Goal: Browse casually: Explore the website without a specific task or goal

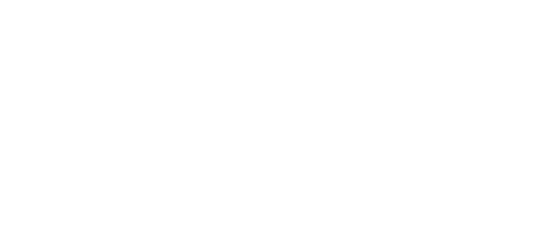
click at [100, 113] on div at bounding box center [269, 121] width 539 height 242
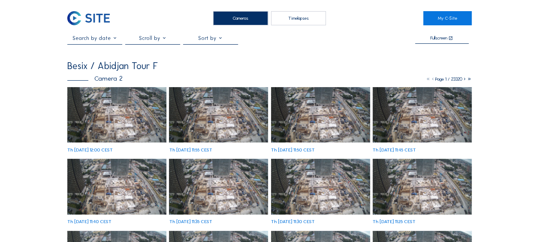
click at [91, 112] on img at bounding box center [116, 115] width 99 height 56
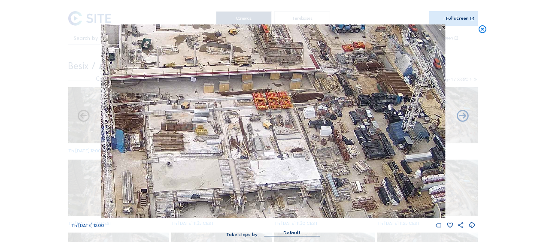
drag, startPoint x: 336, startPoint y: 132, endPoint x: 304, endPoint y: 184, distance: 61.3
click at [360, 84] on img at bounding box center [273, 121] width 344 height 194
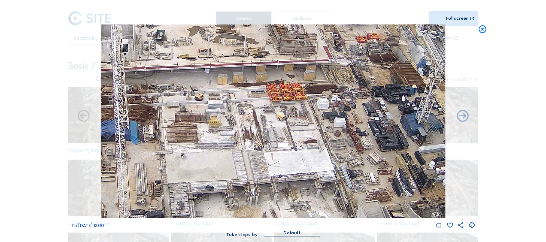
click at [154, 204] on img at bounding box center [273, 121] width 344 height 194
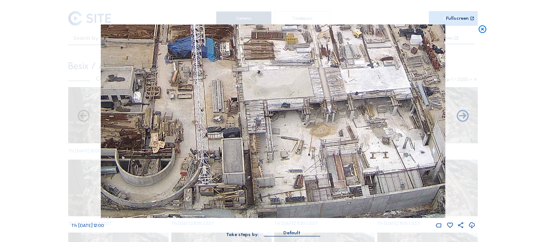
drag, startPoint x: 163, startPoint y: 199, endPoint x: 237, endPoint y: 128, distance: 102.0
click at [237, 128] on img at bounding box center [273, 121] width 344 height 194
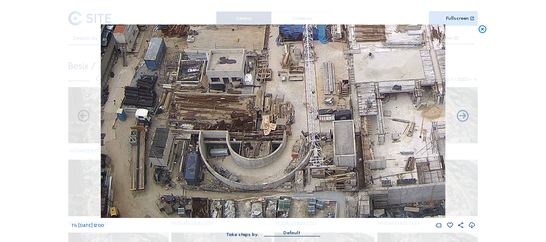
drag, startPoint x: 195, startPoint y: 146, endPoint x: 306, endPoint y: 118, distance: 114.5
click at [306, 118] on img at bounding box center [273, 121] width 344 height 194
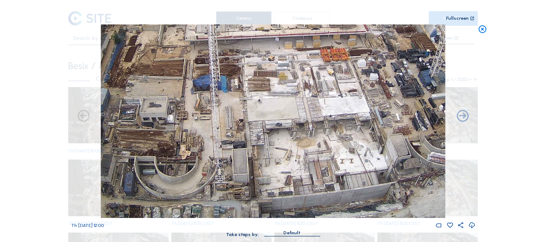
drag, startPoint x: 322, startPoint y: 150, endPoint x: 278, endPoint y: 137, distance: 45.2
click at [236, 148] on img at bounding box center [273, 121] width 344 height 194
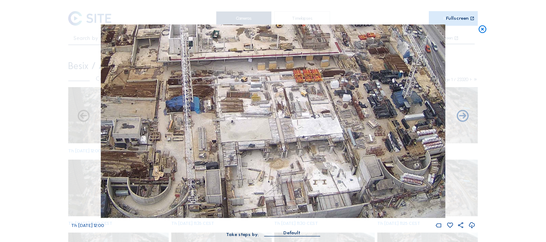
drag, startPoint x: 342, startPoint y: 104, endPoint x: 320, endPoint y: 126, distance: 31.6
click at [320, 126] on img at bounding box center [273, 121] width 344 height 194
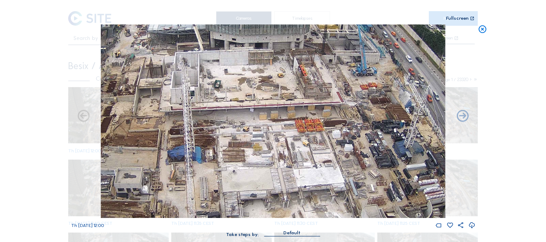
drag, startPoint x: 335, startPoint y: 118, endPoint x: 338, endPoint y: 144, distance: 26.0
click at [338, 144] on img at bounding box center [273, 121] width 344 height 194
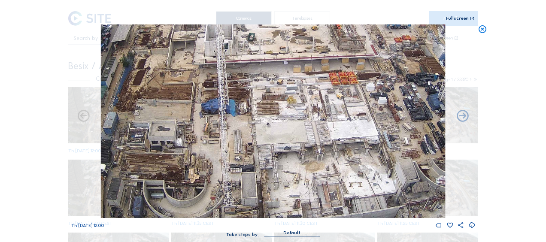
drag, startPoint x: 229, startPoint y: 169, endPoint x: 261, endPoint y: 121, distance: 57.8
click at [261, 121] on img at bounding box center [273, 121] width 344 height 194
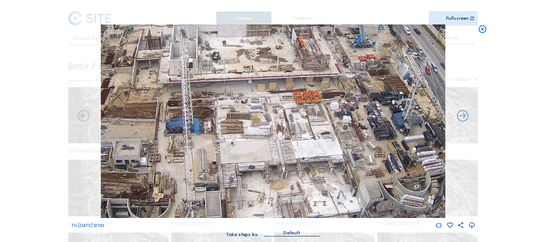
click at [226, 140] on img at bounding box center [273, 121] width 344 height 194
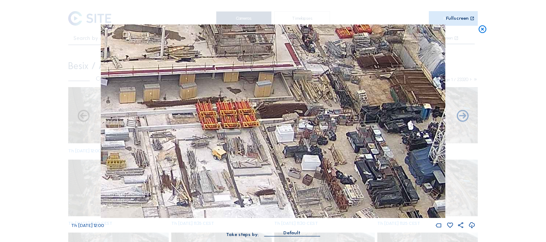
drag, startPoint x: 368, startPoint y: 94, endPoint x: 339, endPoint y: 131, distance: 47.0
click at [340, 131] on img at bounding box center [273, 121] width 344 height 194
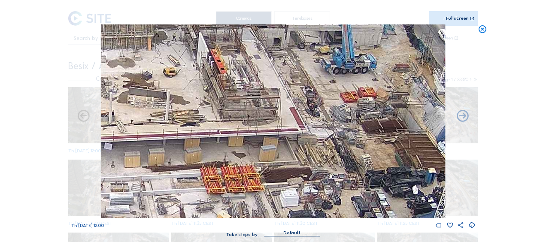
drag, startPoint x: 310, startPoint y: 84, endPoint x: 330, endPoint y: 127, distance: 47.4
click at [330, 127] on img at bounding box center [273, 121] width 344 height 194
